Goal: Transaction & Acquisition: Purchase product/service

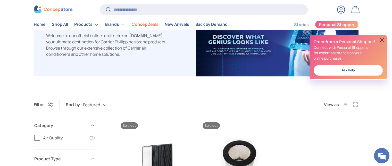
scroll to position [83, 0]
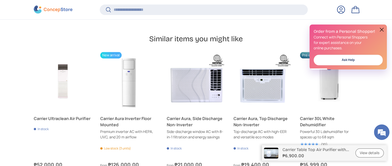
scroll to position [715, 0]
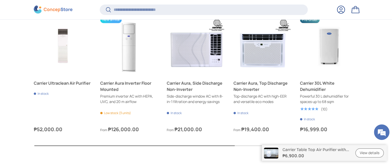
click at [382, 29] on carousel-slider "Next Previous Previous Next Carrier Ultraclean Air Purifier In stock ₱52,000.00…" at bounding box center [196, 82] width 392 height 131
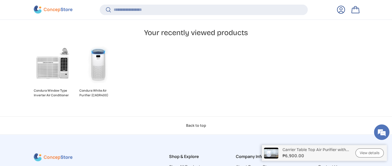
scroll to position [853, 0]
click at [106, 88] on link "Condura White Air Purifier (CADR400)" at bounding box center [97, 92] width 37 height 9
